Goal: Check status: Check status

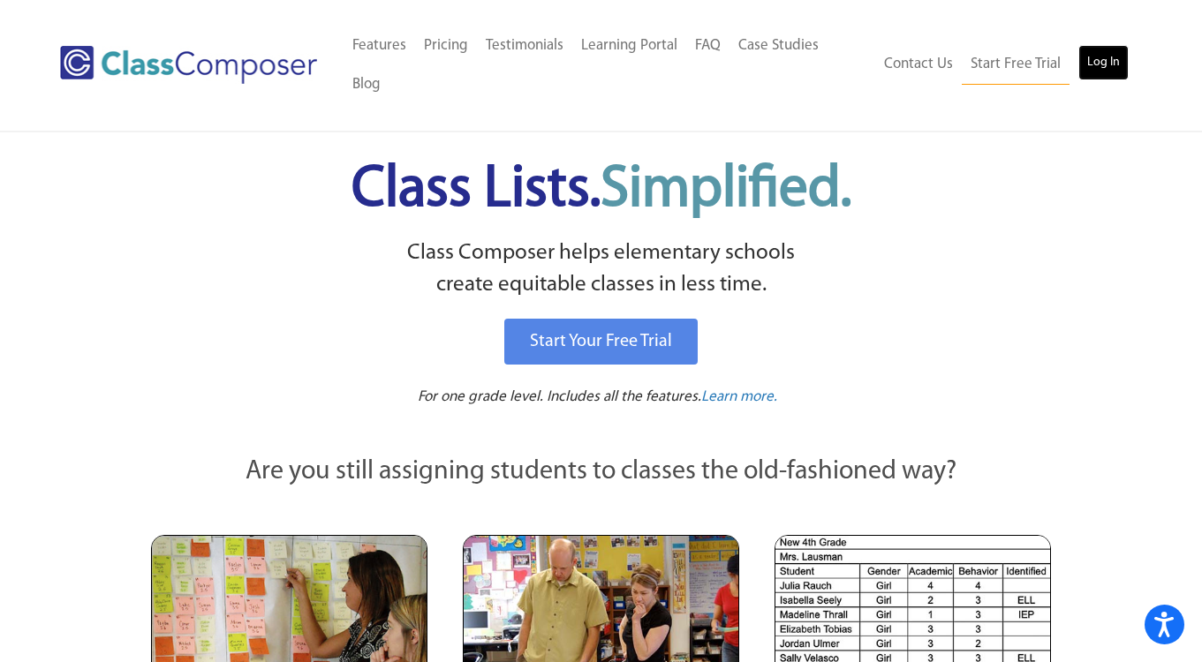
click at [1088, 45] on link "Log In" at bounding box center [1103, 62] width 50 height 35
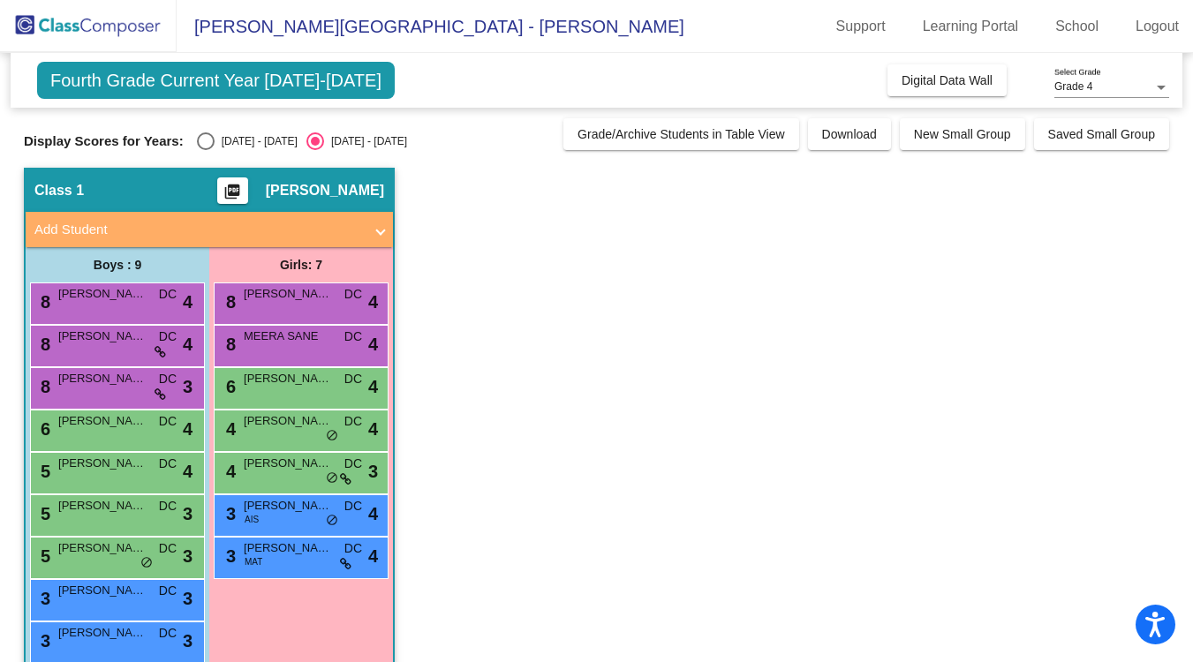
click at [167, 81] on span "Fourth Grade Current Year 2024-2025" at bounding box center [216, 80] width 358 height 37
click at [1127, 83] on div "Grade 4" at bounding box center [1103, 87] width 99 height 12
click at [1004, 250] on div at bounding box center [596, 331] width 1193 height 662
click at [202, 143] on div "Select an option" at bounding box center [206, 141] width 18 height 18
click at [205, 150] on input "2023 - 2024" at bounding box center [205, 150] width 1 height 1
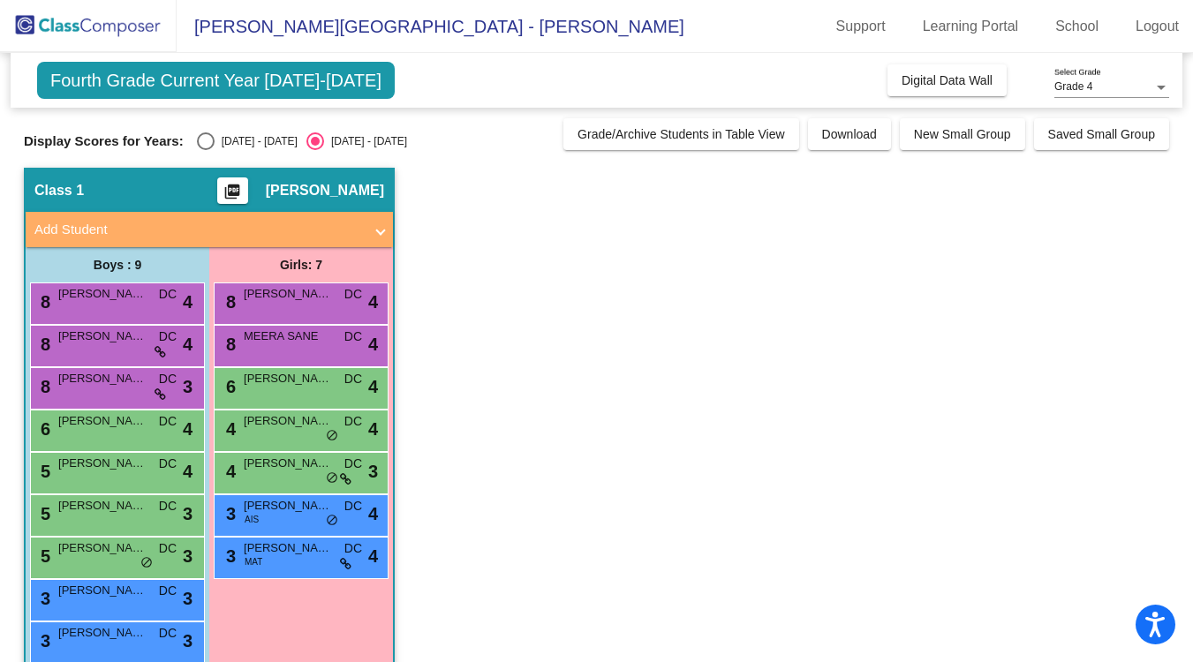
radio input "true"
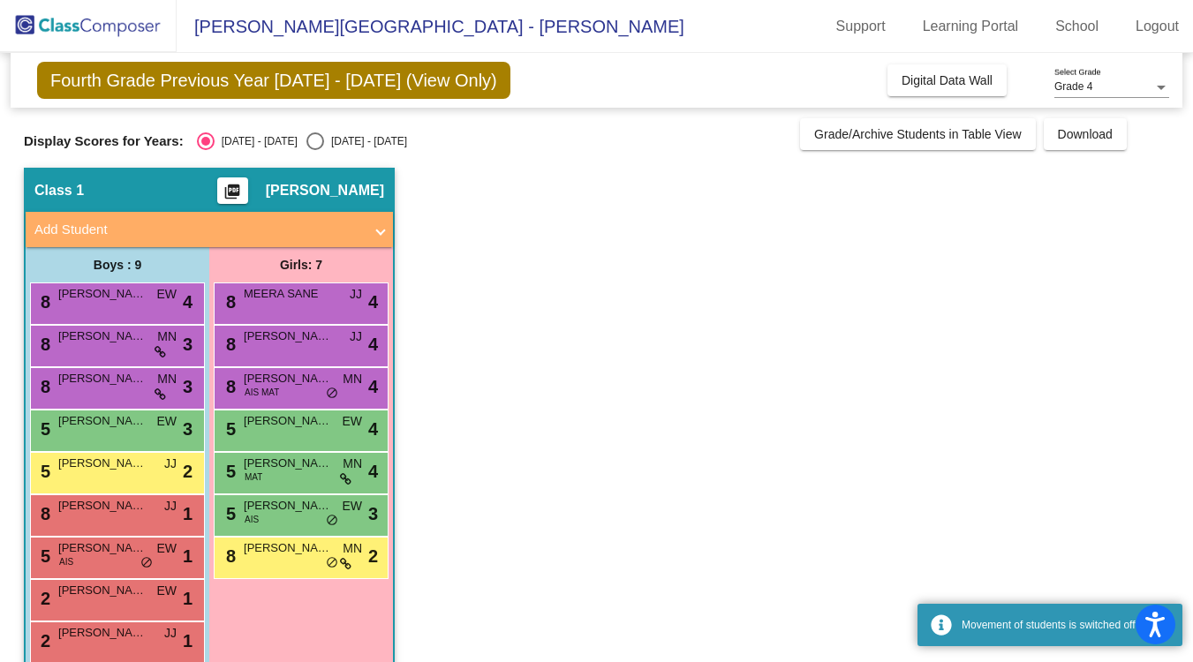
click at [306, 149] on div "Select an option" at bounding box center [315, 141] width 18 height 18
click at [314, 150] on input "2024 - 2025" at bounding box center [314, 150] width 1 height 1
radio input "true"
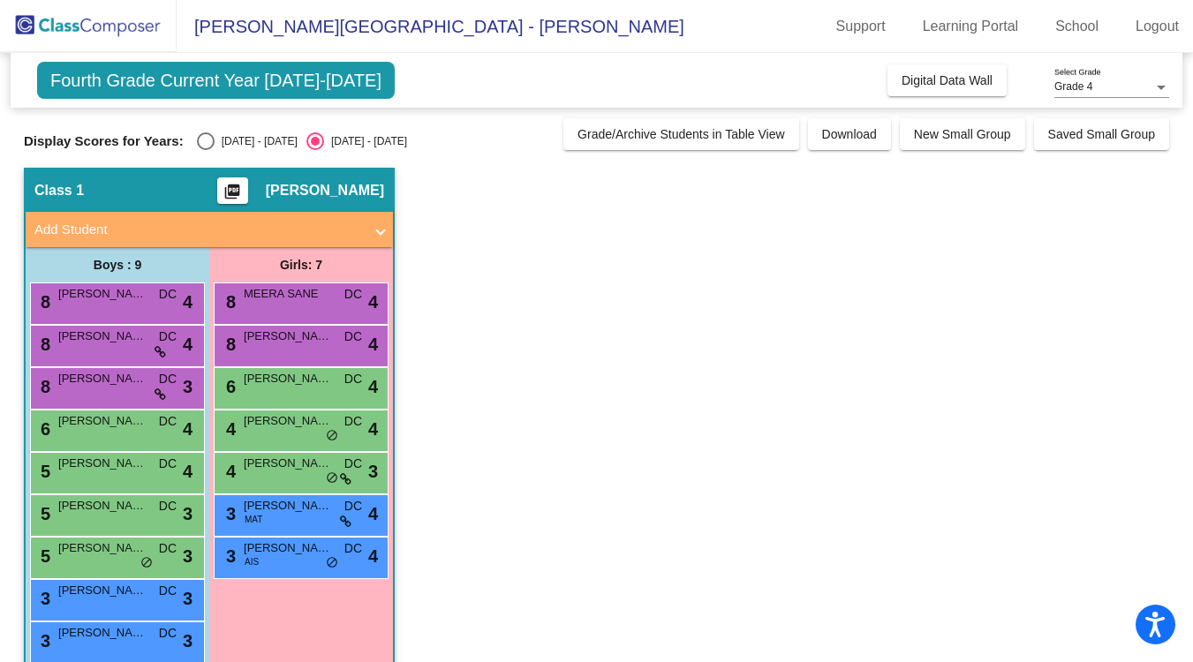
click at [199, 140] on div "Select an option" at bounding box center [206, 141] width 18 height 18
click at [205, 150] on input "2023 - 2024" at bounding box center [205, 150] width 1 height 1
radio input "true"
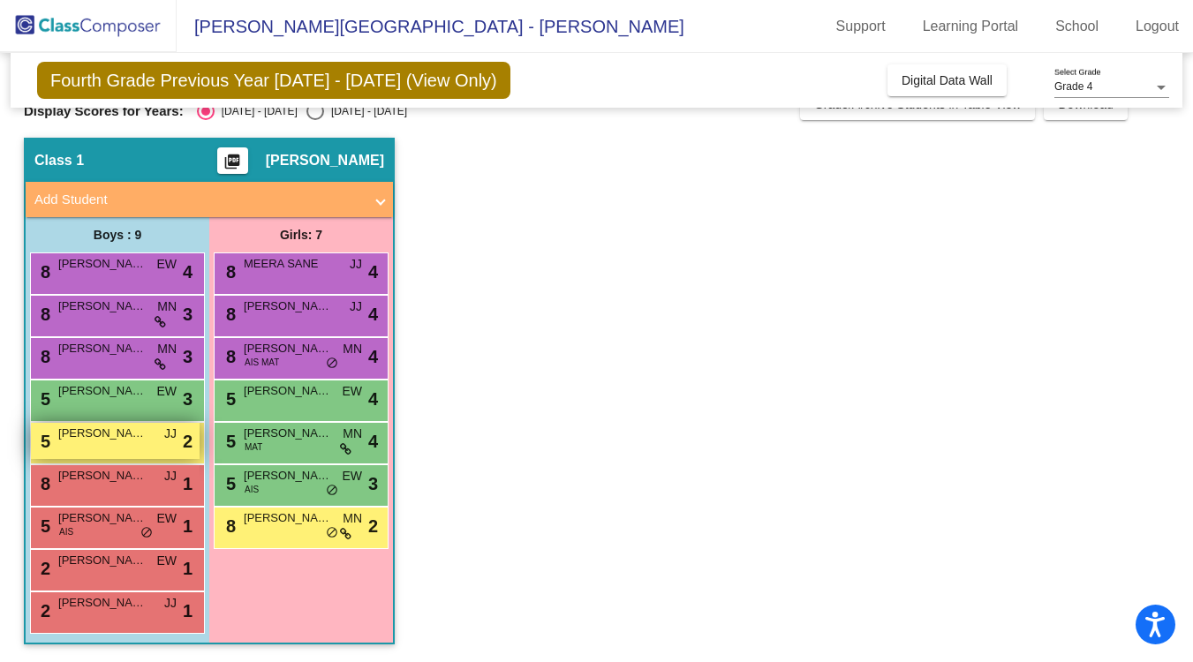
click at [105, 448] on div "5 GREYDON GOODIER JJ lock do_not_disturb_alt 2" at bounding box center [115, 441] width 169 height 36
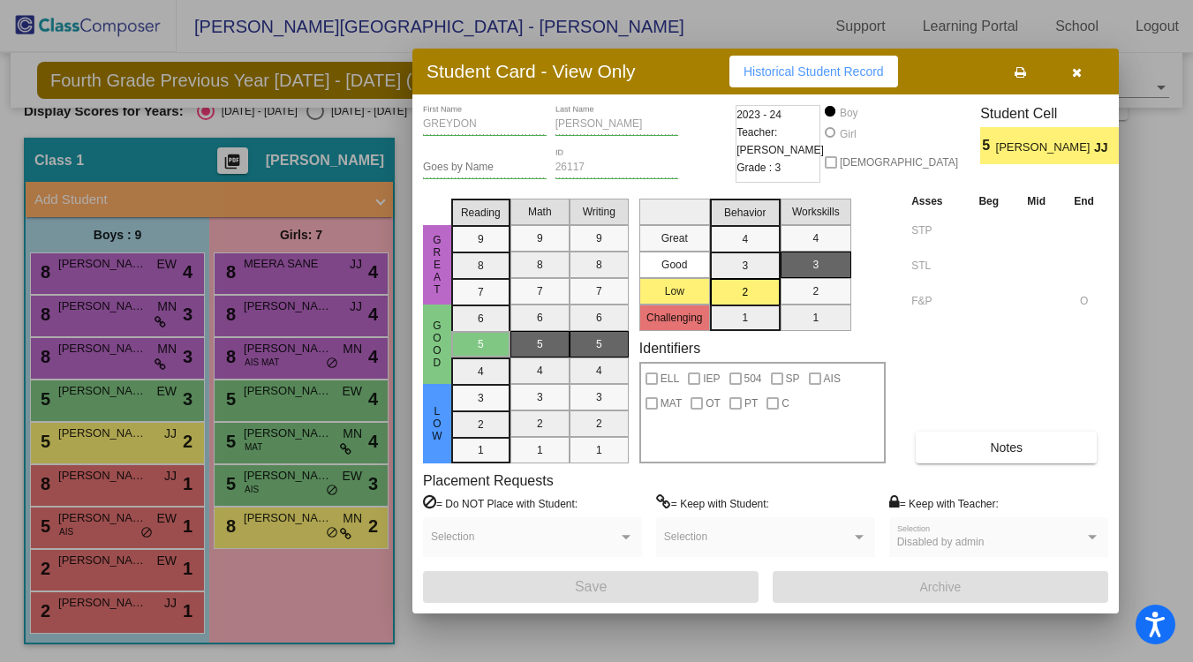
click at [1086, 71] on button "button" at bounding box center [1076, 72] width 57 height 32
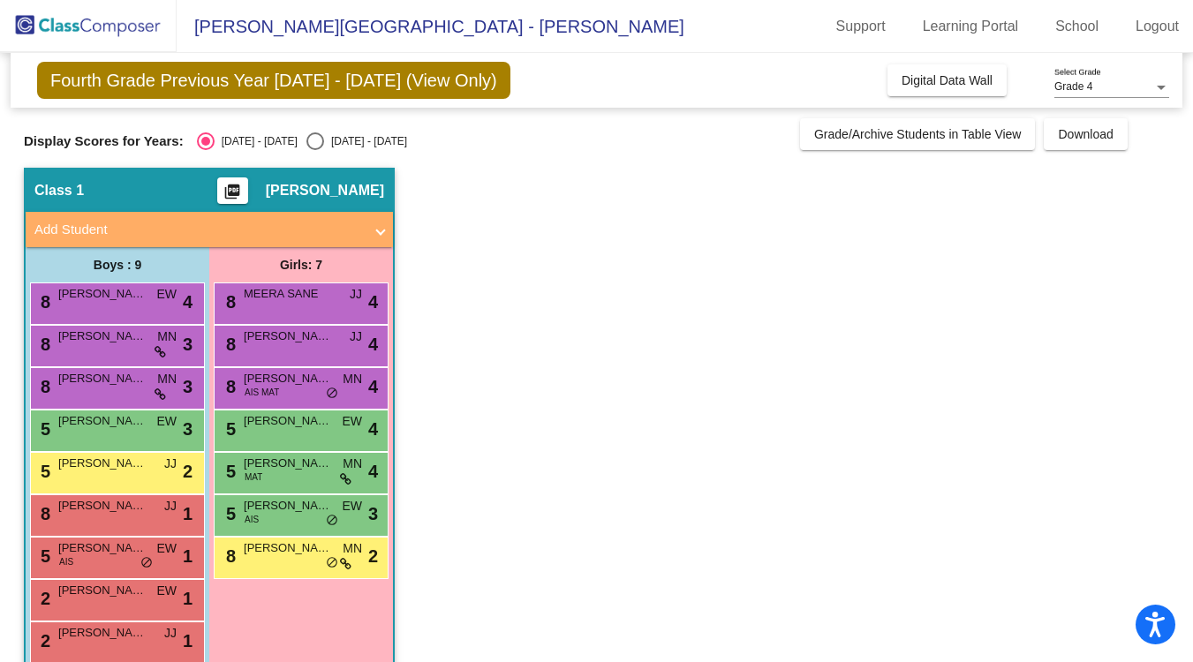
click at [306, 145] on div "Select an option" at bounding box center [315, 141] width 18 height 18
click at [314, 150] on input "2024 - 2025" at bounding box center [314, 150] width 1 height 1
radio input "true"
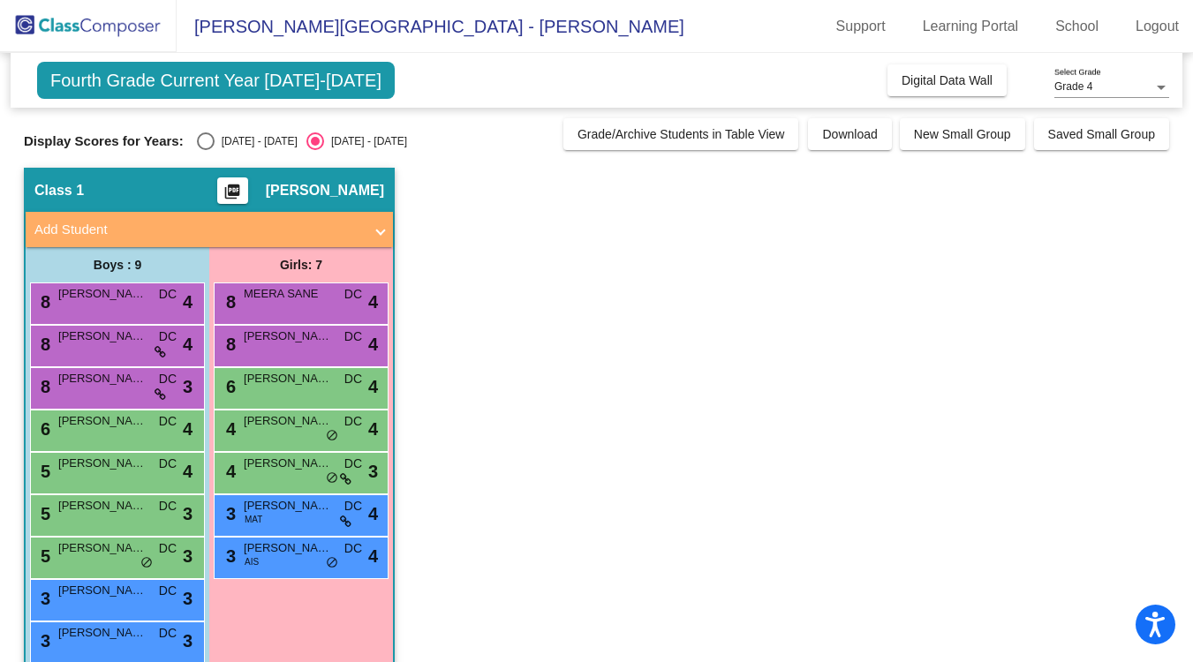
scroll to position [30, 0]
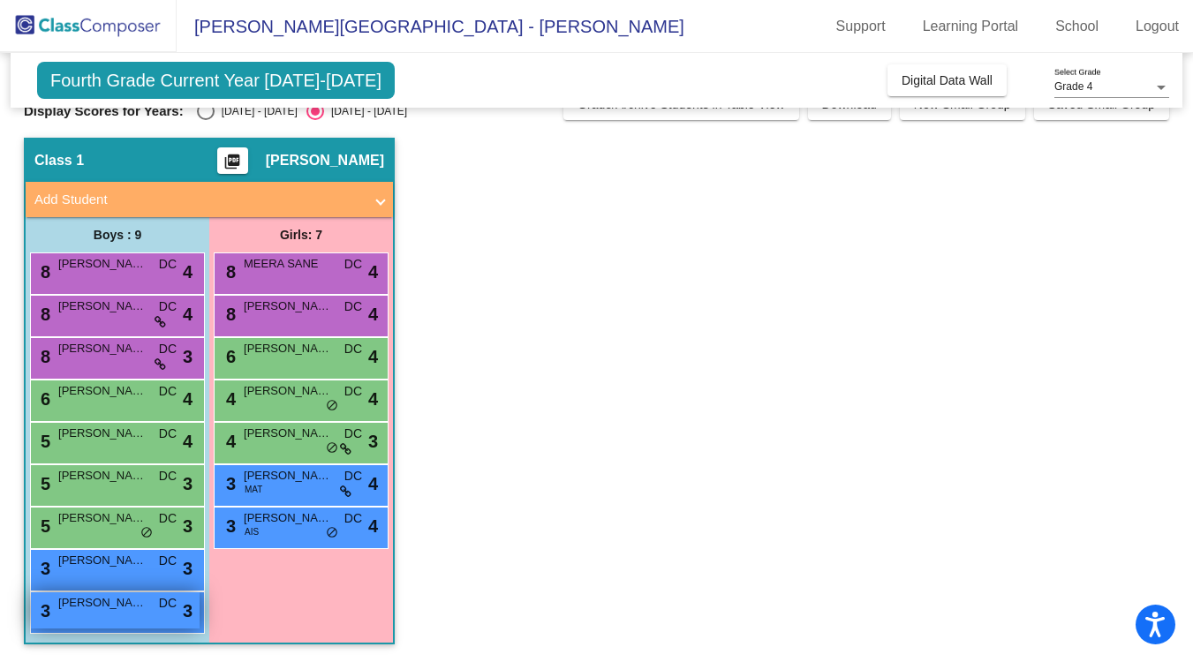
click at [102, 616] on div "3 JACK KENDALL DC lock do_not_disturb_alt 3" at bounding box center [115, 611] width 169 height 36
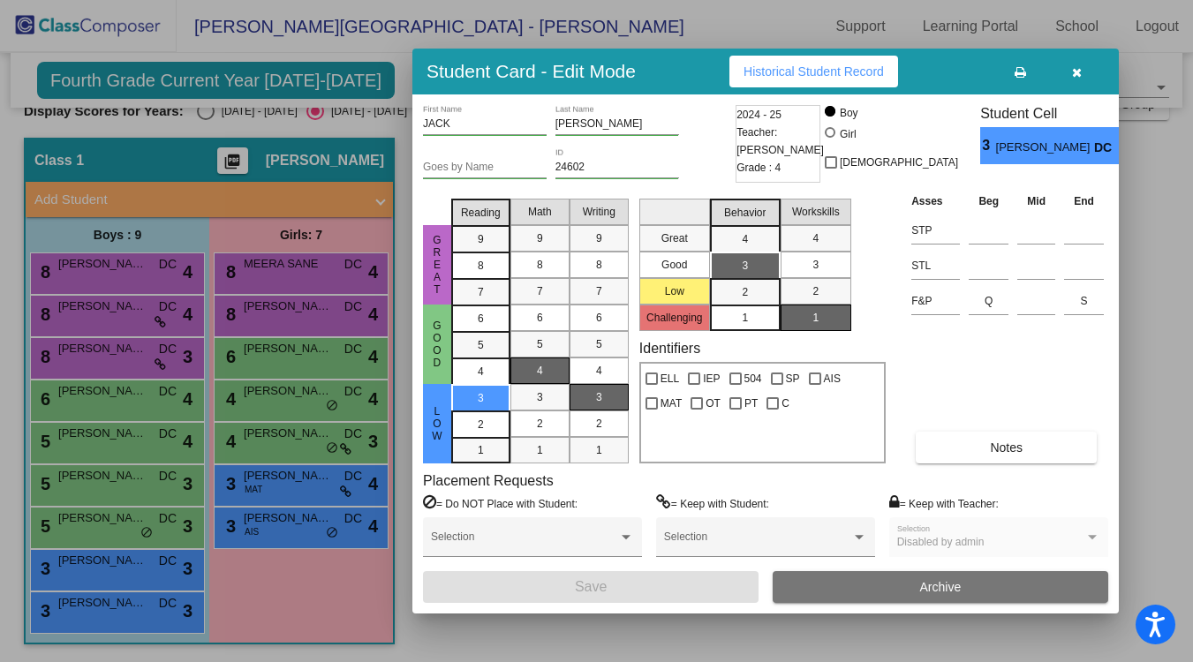
click at [1077, 72] on icon "button" at bounding box center [1077, 72] width 10 height 12
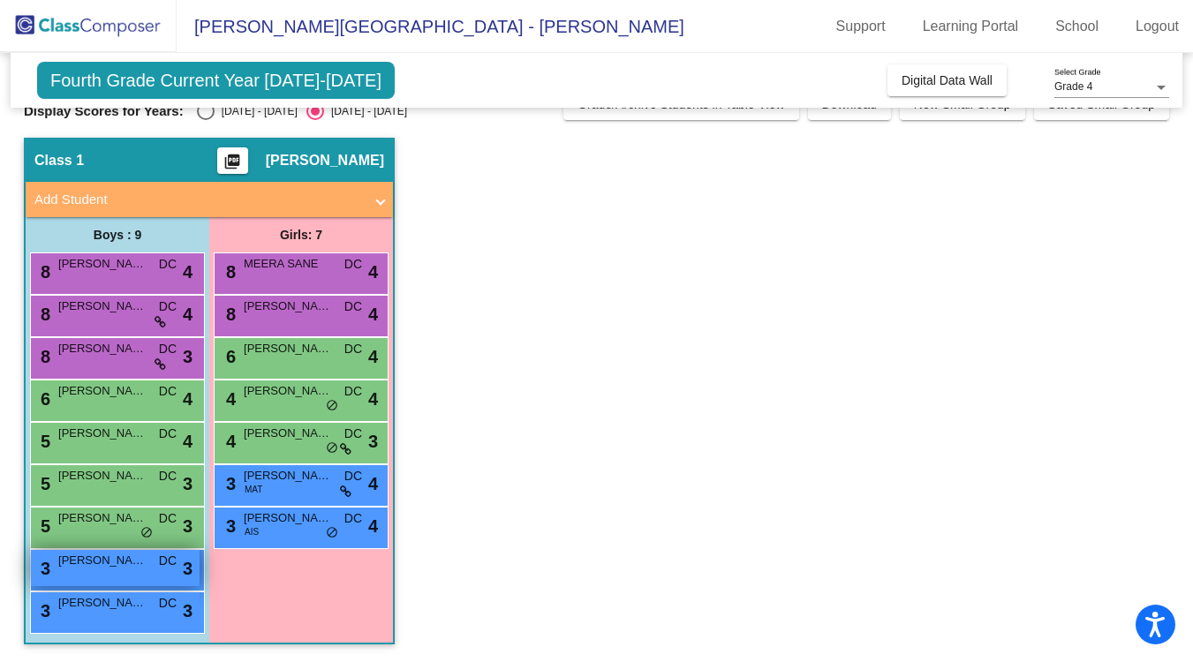
click at [76, 575] on div "3 CARTER HANSEN DC lock do_not_disturb_alt 3" at bounding box center [115, 568] width 169 height 36
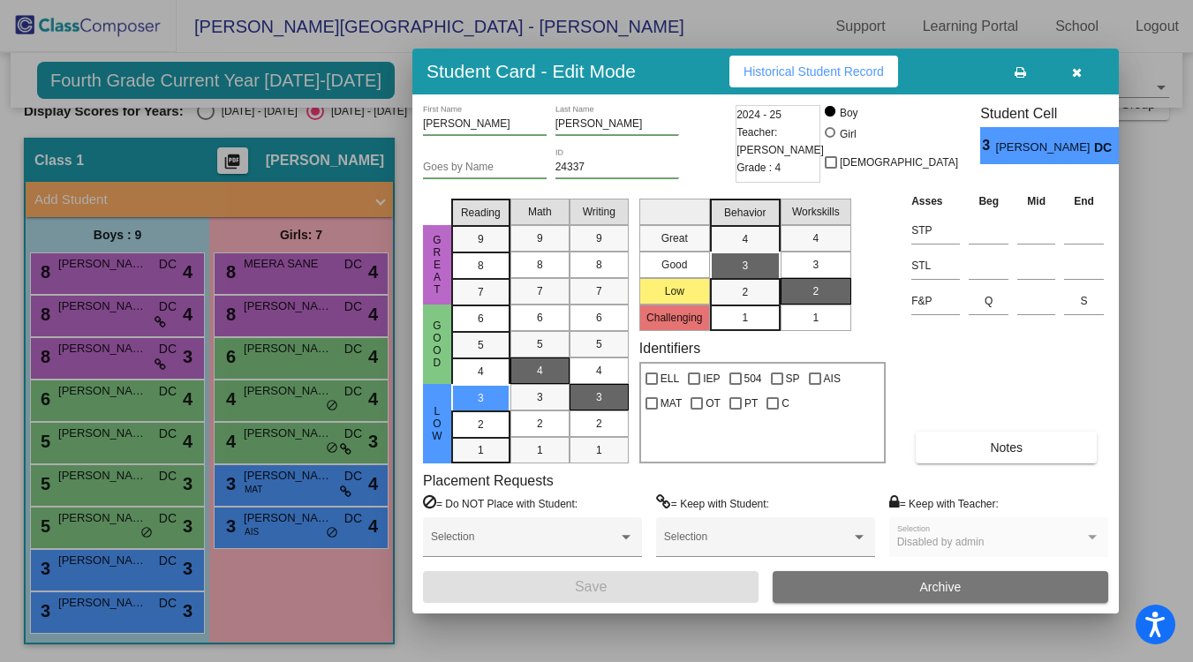
click at [1081, 72] on icon "button" at bounding box center [1077, 72] width 10 height 12
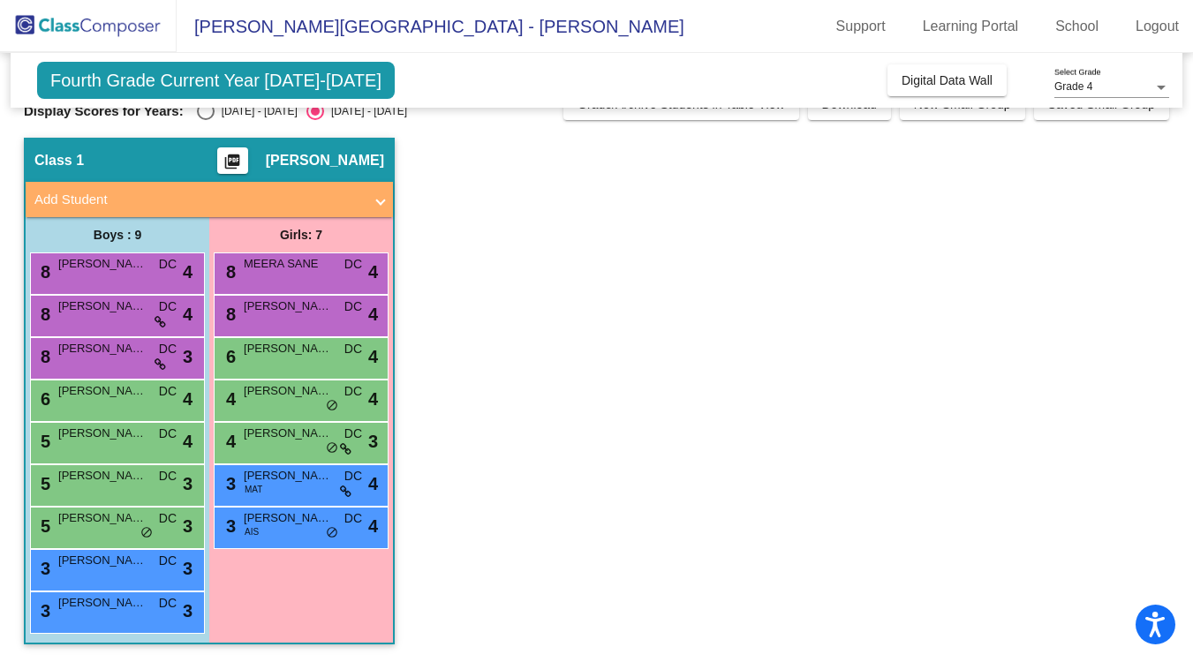
click at [211, 112] on div "Select an option" at bounding box center [206, 111] width 18 height 18
click at [206, 120] on input "2023 - 2024" at bounding box center [205, 120] width 1 height 1
radio input "true"
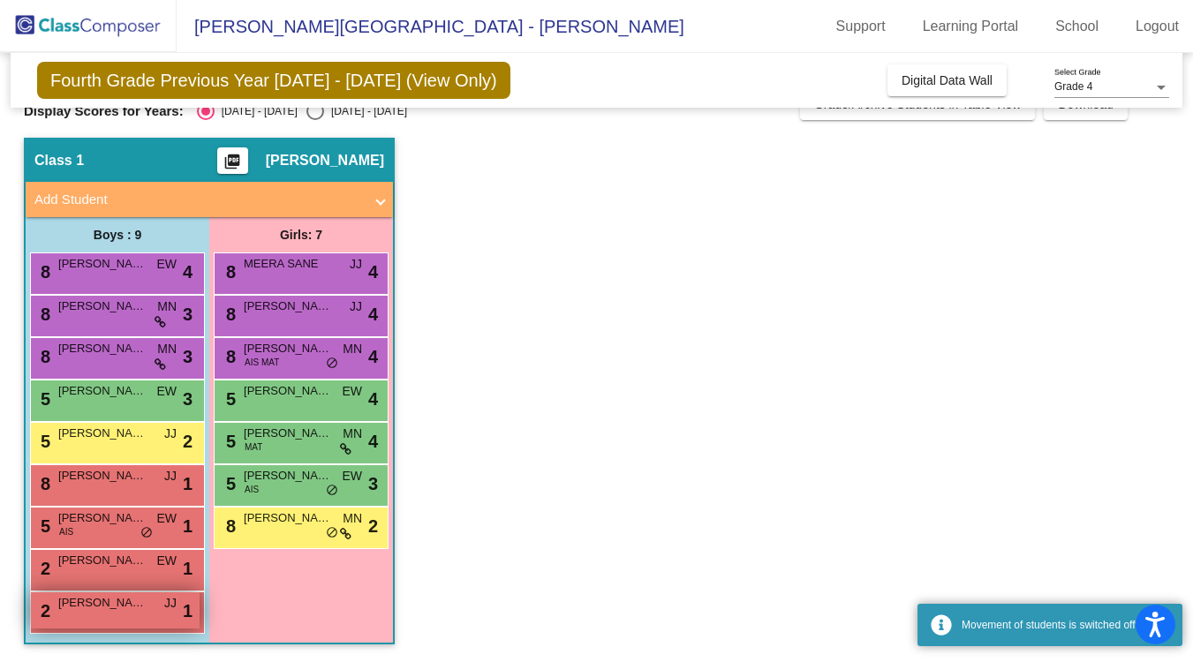
click at [118, 620] on div "2 JACK KENDALL JJ lock do_not_disturb_alt 1" at bounding box center [115, 611] width 169 height 36
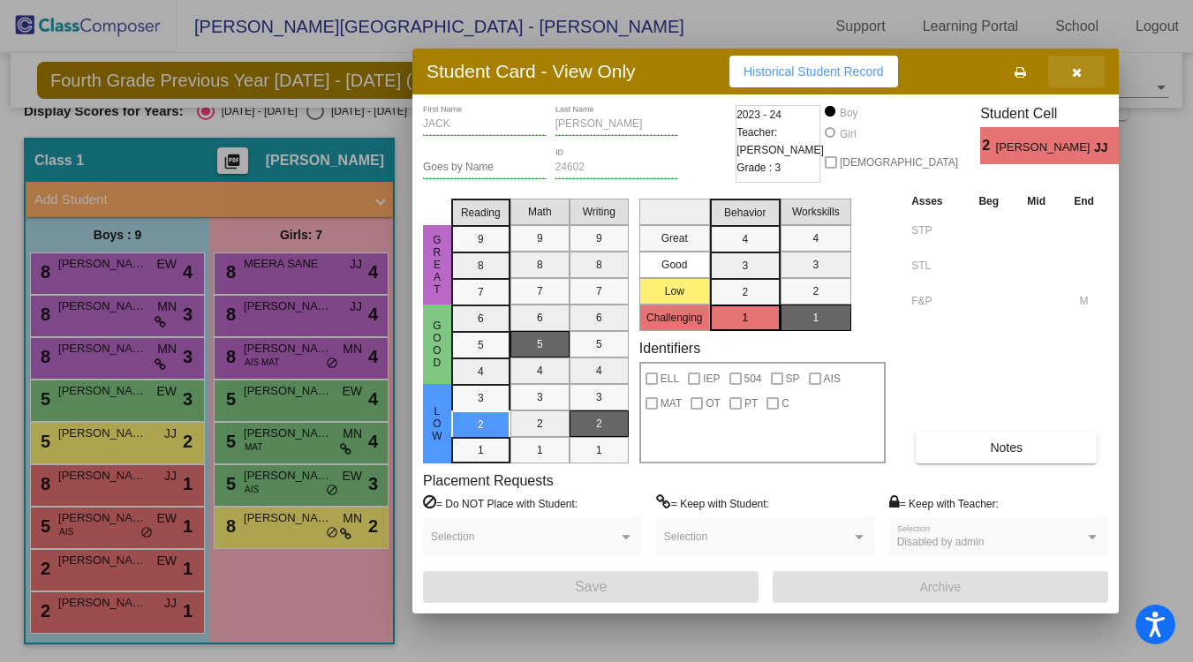
click at [1075, 73] on icon "button" at bounding box center [1077, 72] width 10 height 12
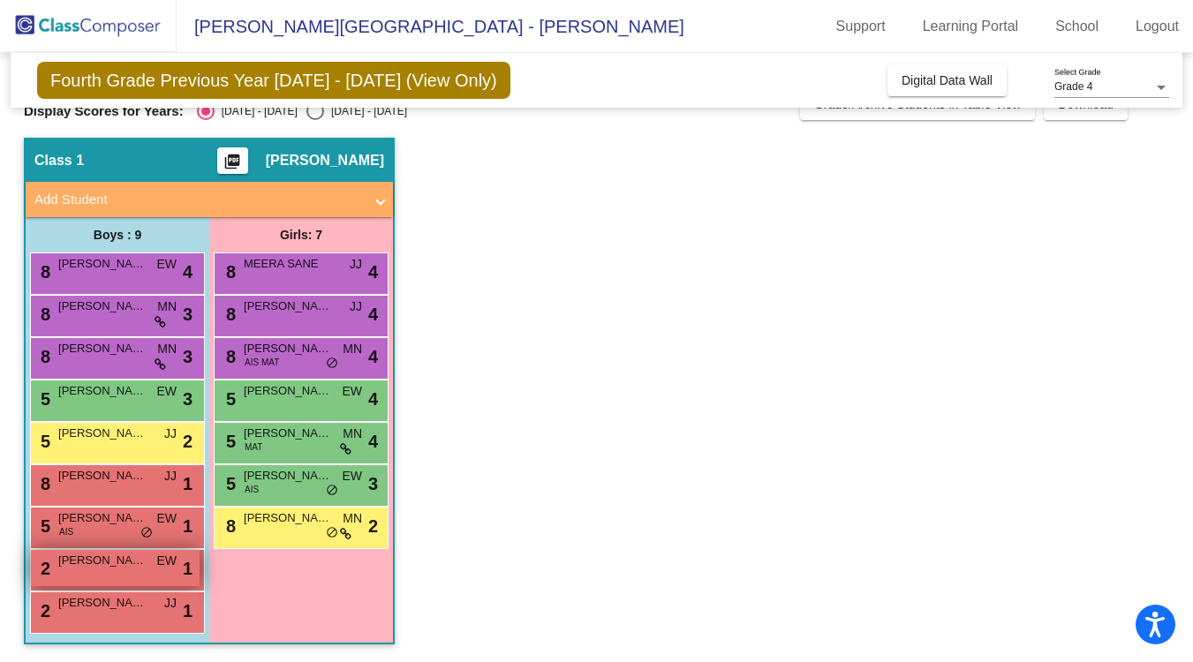
click at [108, 563] on span "CARTER HANSEN" at bounding box center [102, 561] width 88 height 18
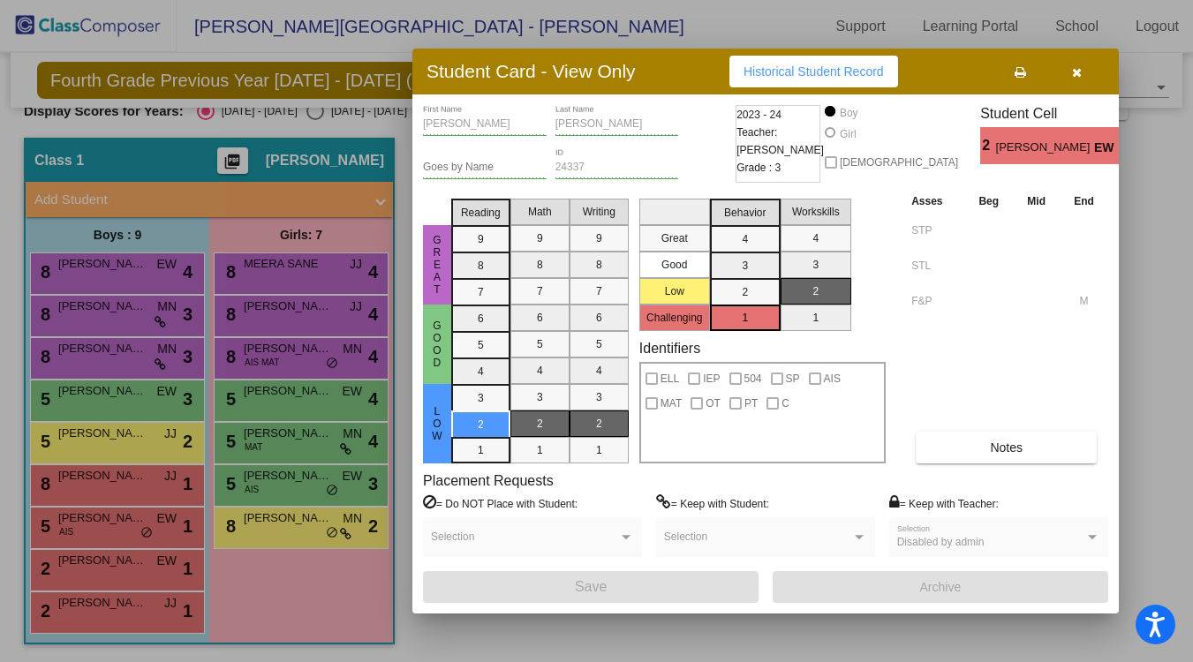
click at [1084, 64] on button "button" at bounding box center [1076, 72] width 57 height 32
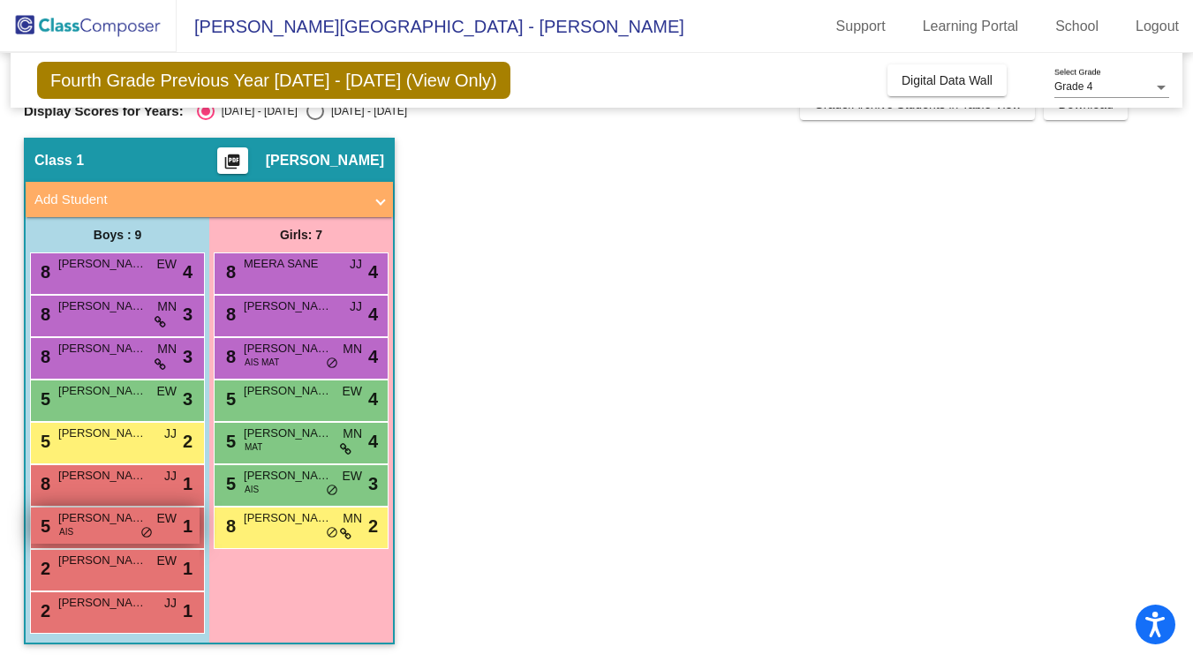
click at [79, 538] on div "5 ALEXANDER GREGG AIS EW lock do_not_disturb_alt 1" at bounding box center [115, 526] width 169 height 36
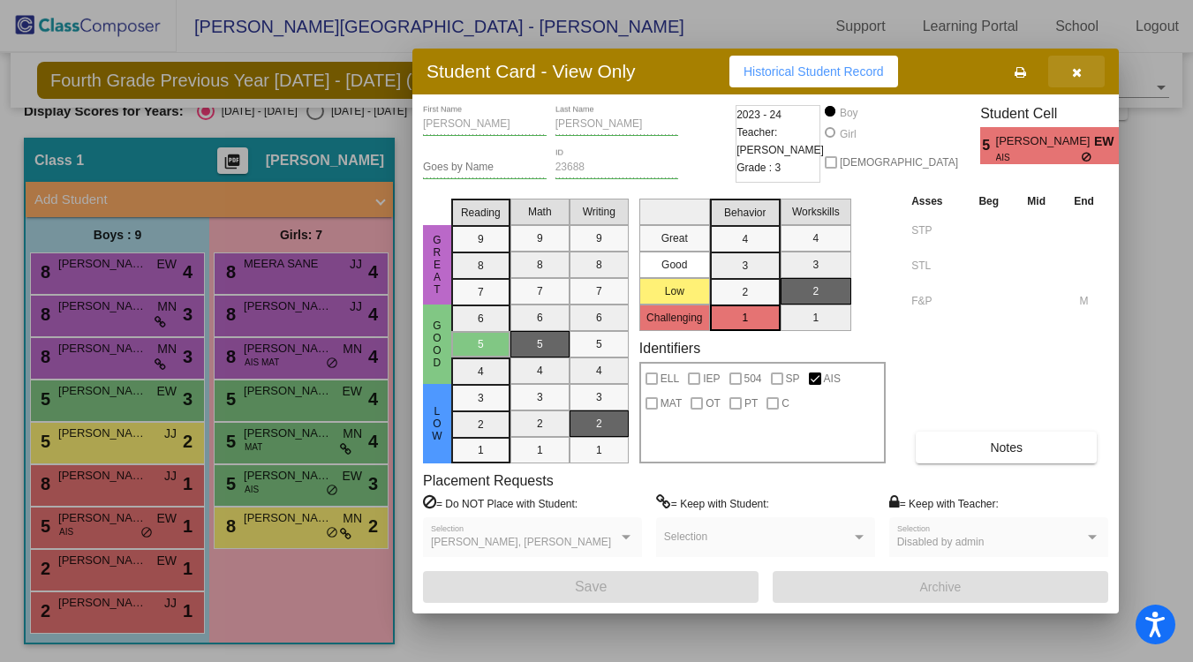
click at [1084, 73] on button "button" at bounding box center [1076, 72] width 57 height 32
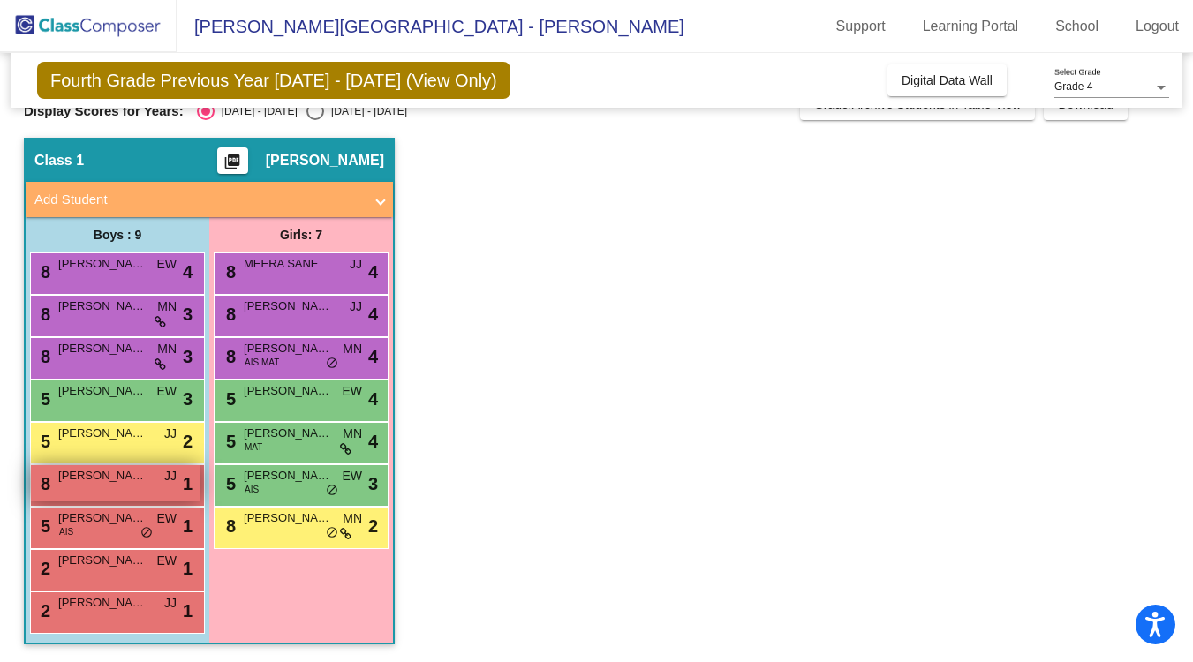
click at [94, 483] on span "TREVOR CARDONE" at bounding box center [102, 476] width 88 height 18
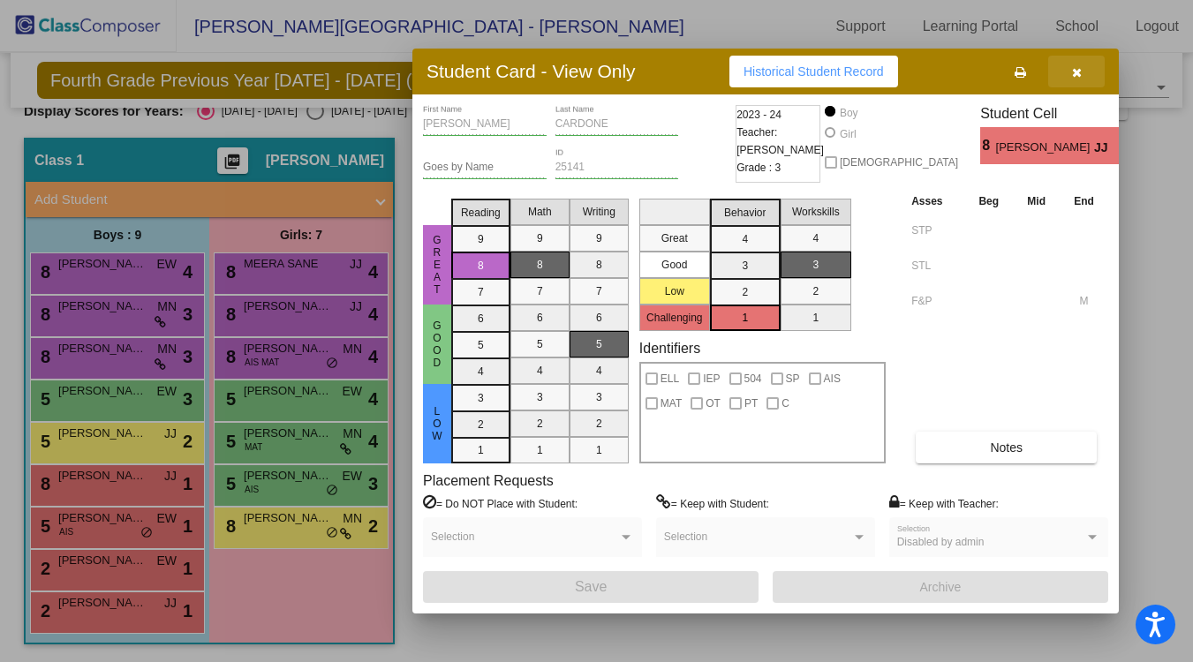
click at [1082, 79] on button "button" at bounding box center [1076, 72] width 57 height 32
